Goal: Information Seeking & Learning: Learn about a topic

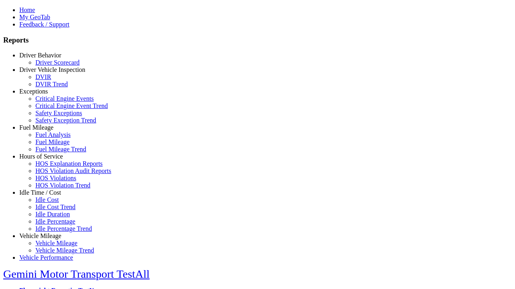
click at [46, 131] on link "Fuel Mileage" at bounding box center [36, 127] width 34 height 7
click at [52, 138] on link "Fuel Analysis" at bounding box center [52, 134] width 35 height 7
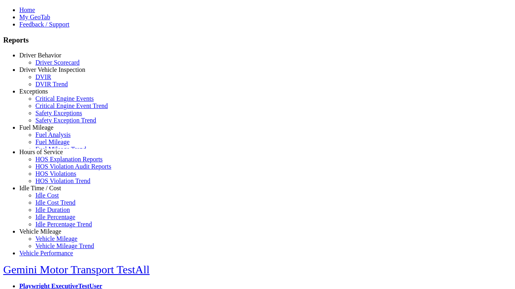
scroll to position [7, 0]
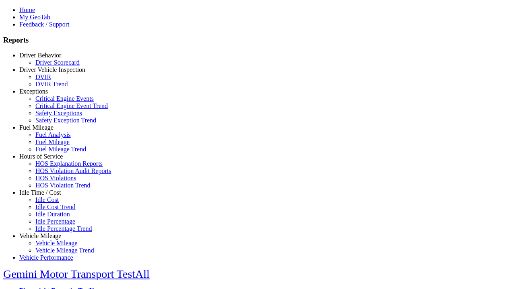
select select "**********"
select select
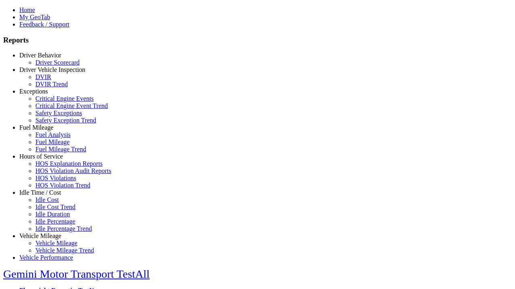
select select
